Goal: Task Accomplishment & Management: Use online tool/utility

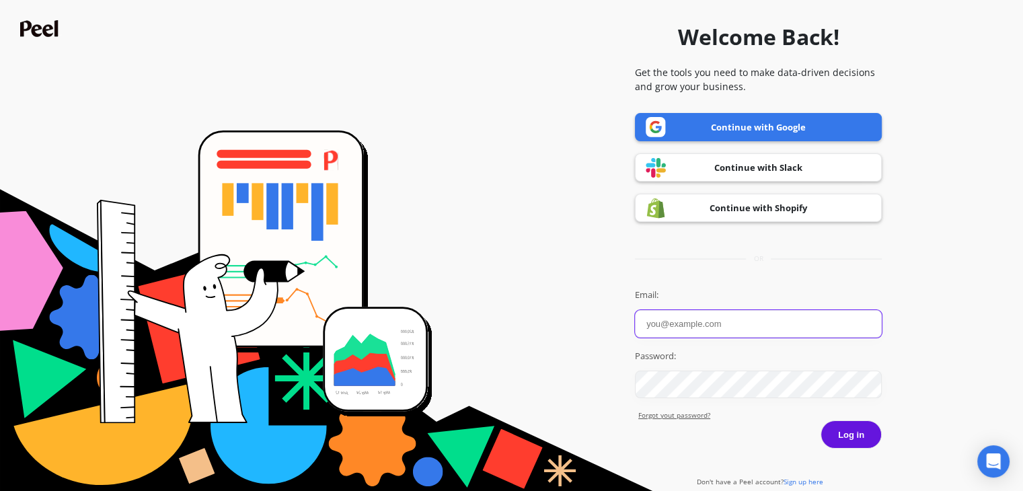
type input "categ31766@obirah.com"
click at [852, 437] on button "Log in" at bounding box center [851, 434] width 61 height 28
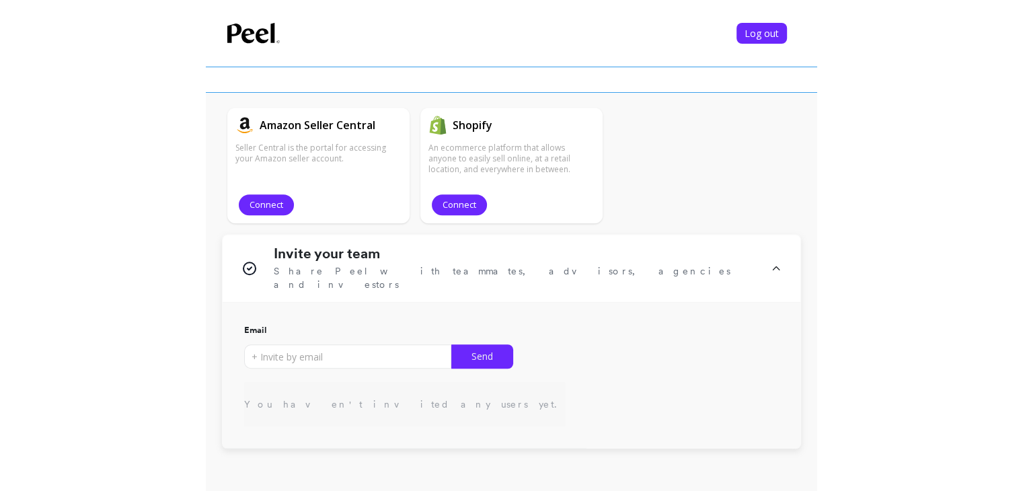
scroll to position [404, 0]
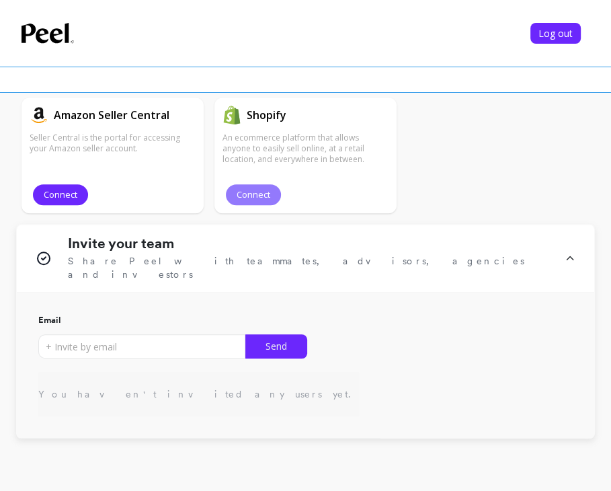
click at [261, 198] on span "Connect" at bounding box center [254, 194] width 34 height 13
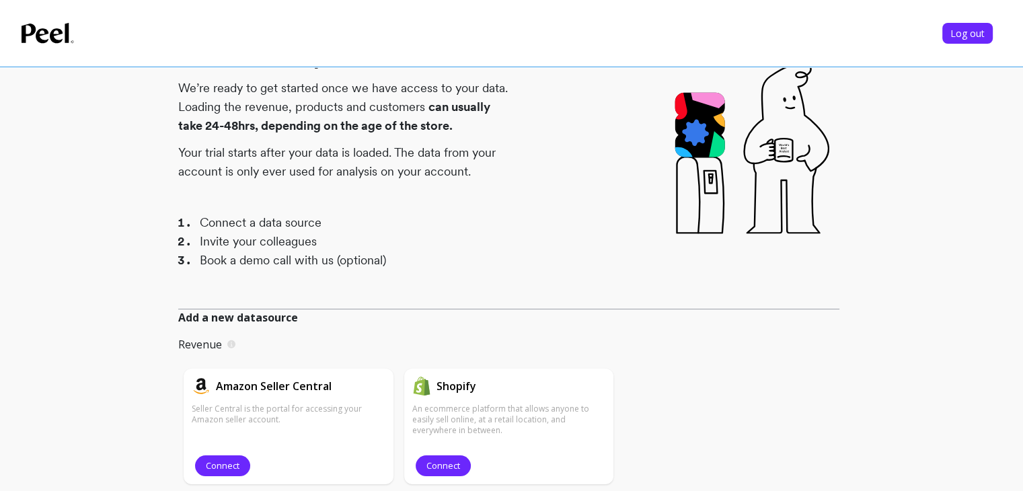
scroll to position [202, 0]
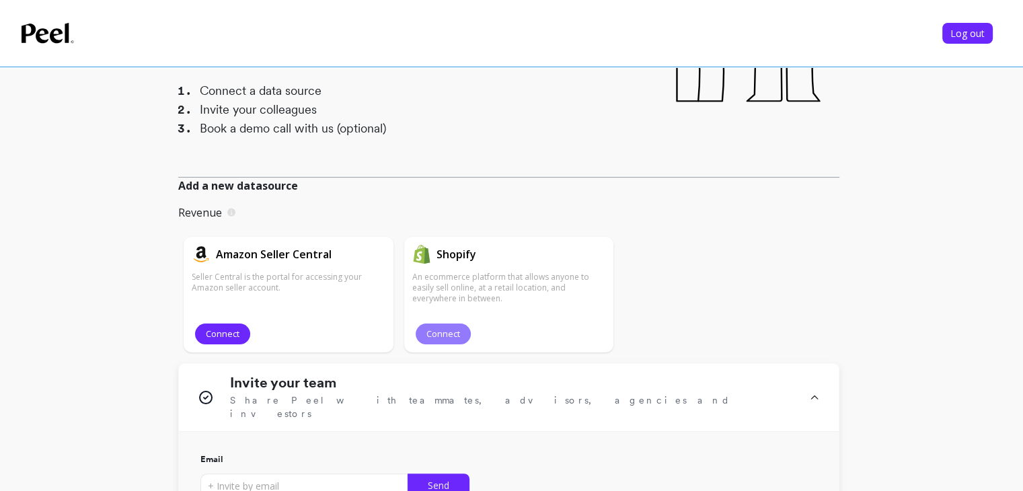
click at [438, 342] on button "Connect" at bounding box center [443, 334] width 55 height 21
